Goal: Use online tool/utility: Use online tool/utility

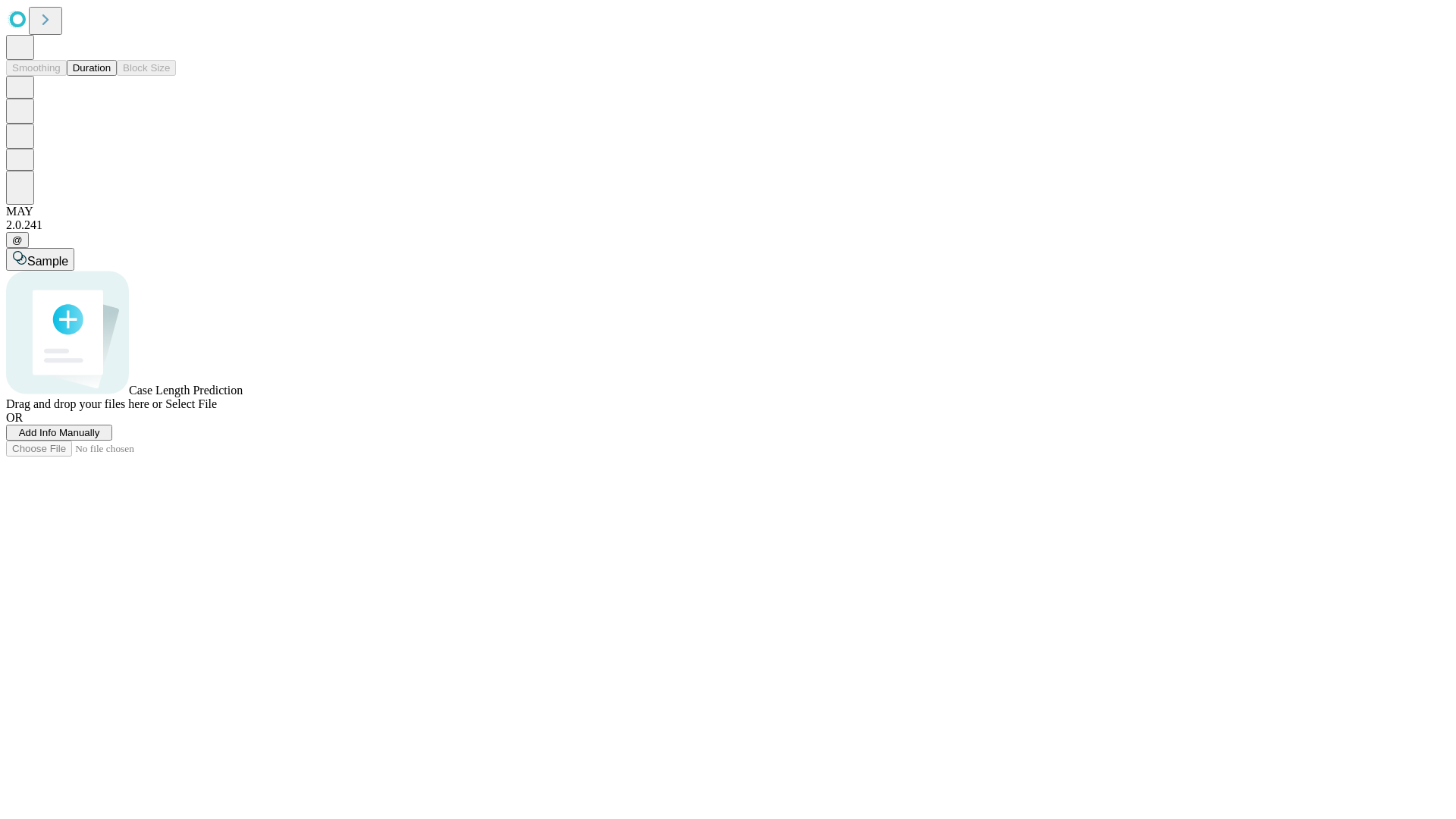
click at [111, 76] on button "Duration" at bounding box center [91, 67] width 50 height 16
click at [68, 255] on span "Sample" at bounding box center [47, 261] width 41 height 13
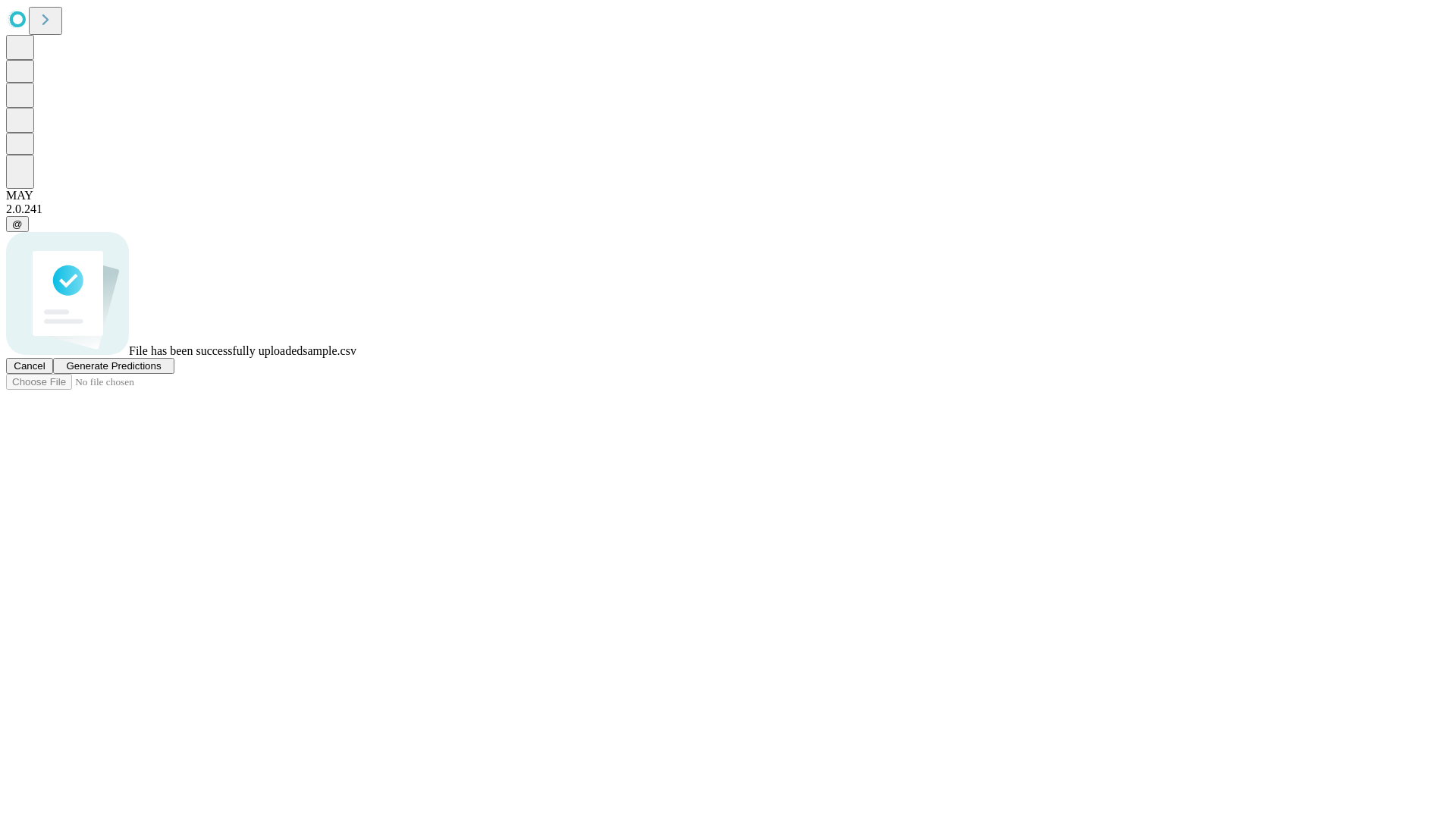
click at [161, 371] on span "Generate Predictions" at bounding box center [113, 366] width 95 height 12
